Goal: Information Seeking & Learning: Learn about a topic

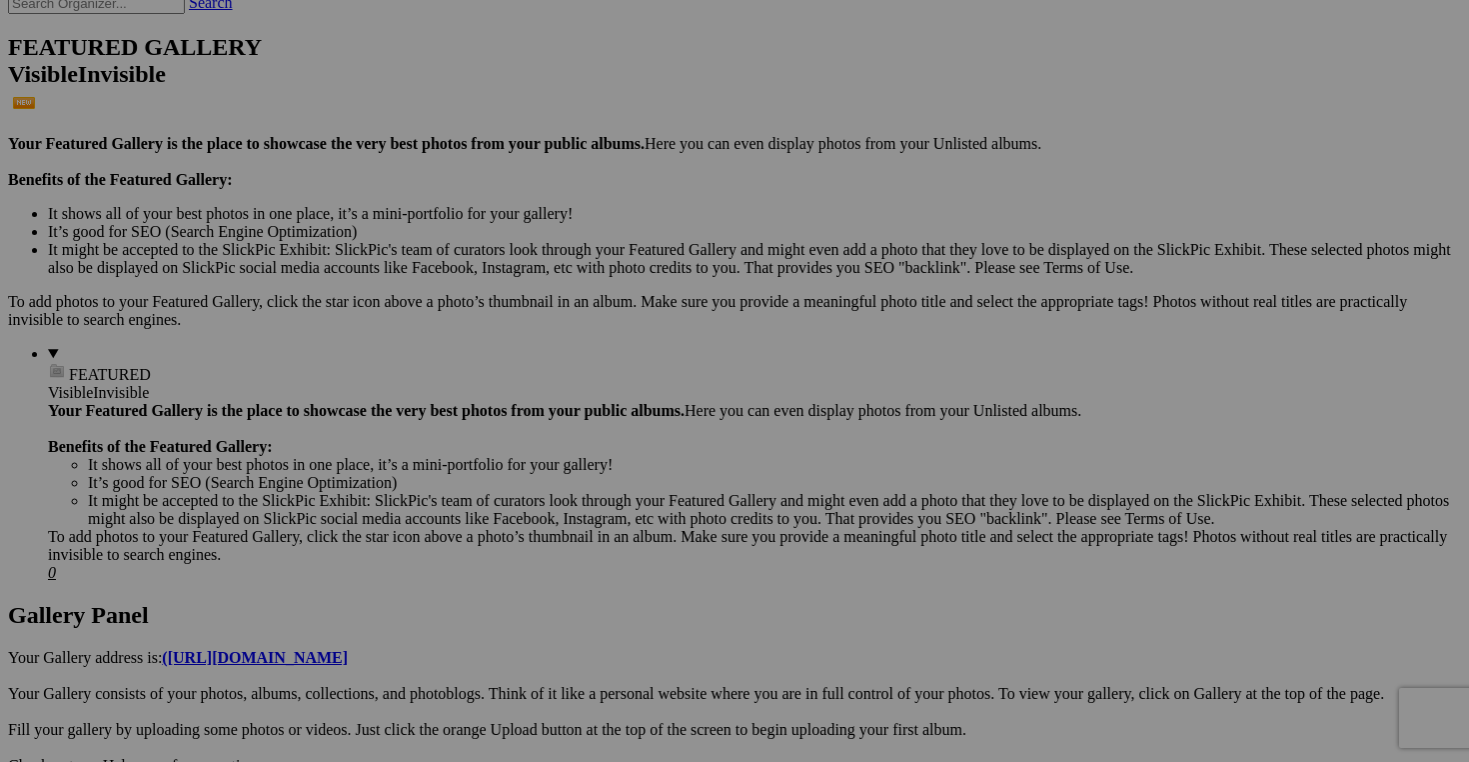
scroll to position [484, 0]
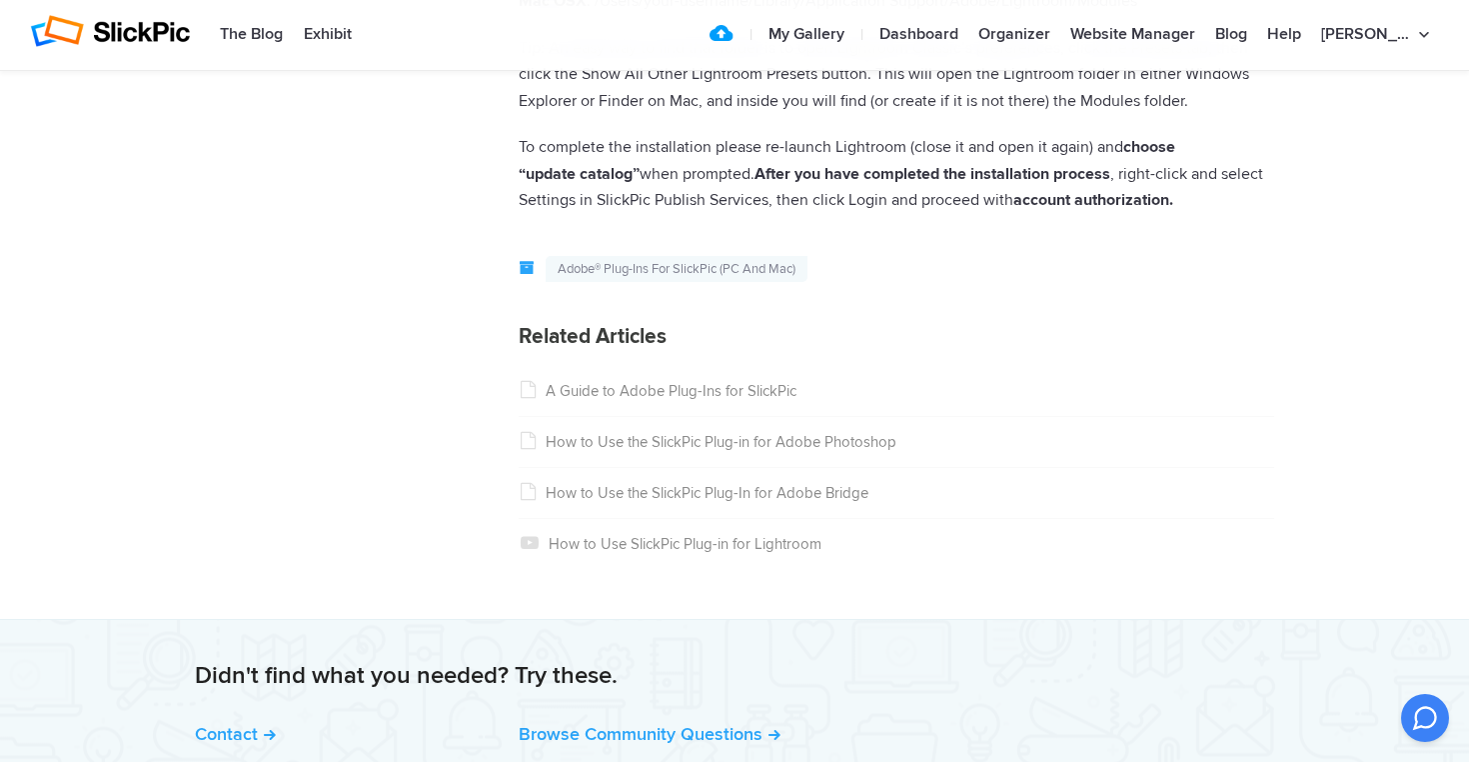
scroll to position [8585, 0]
